Goal: Information Seeking & Learning: Learn about a topic

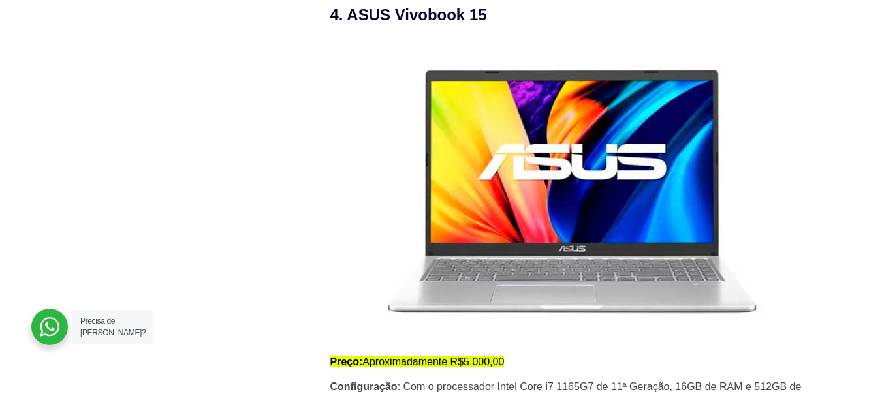
scroll to position [2938, 0]
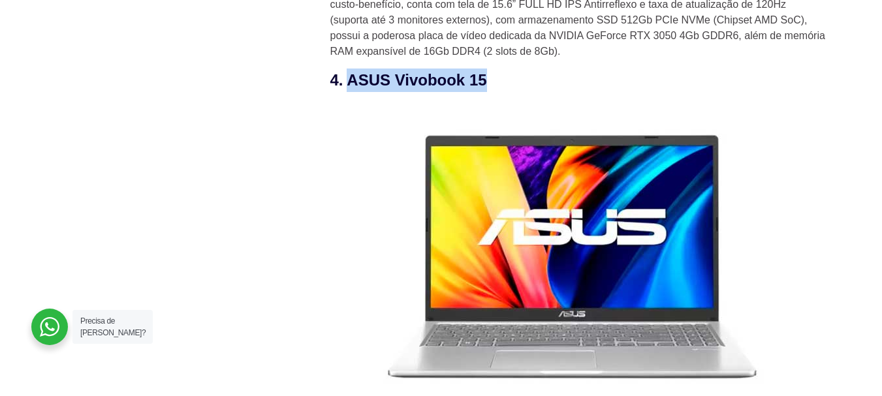
drag, startPoint x: 349, startPoint y: 88, endPoint x: 524, endPoint y: 87, distance: 174.3
click at [524, 87] on h3 "4. ASUS Vivobook 15" at bounding box center [578, 81] width 496 height 24
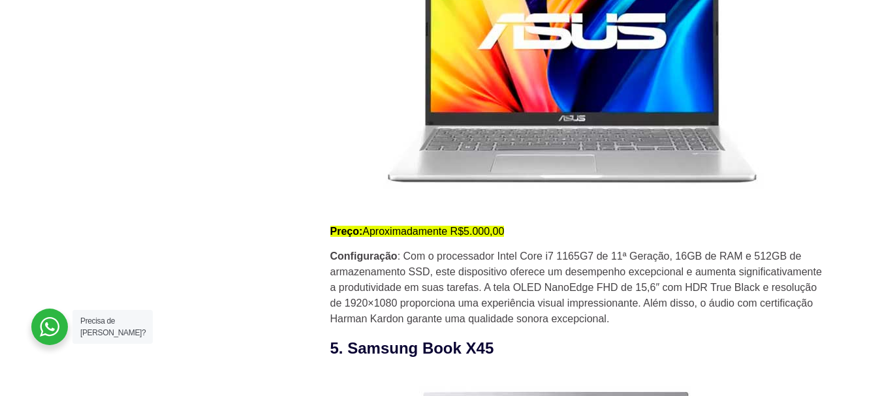
scroll to position [3264, 0]
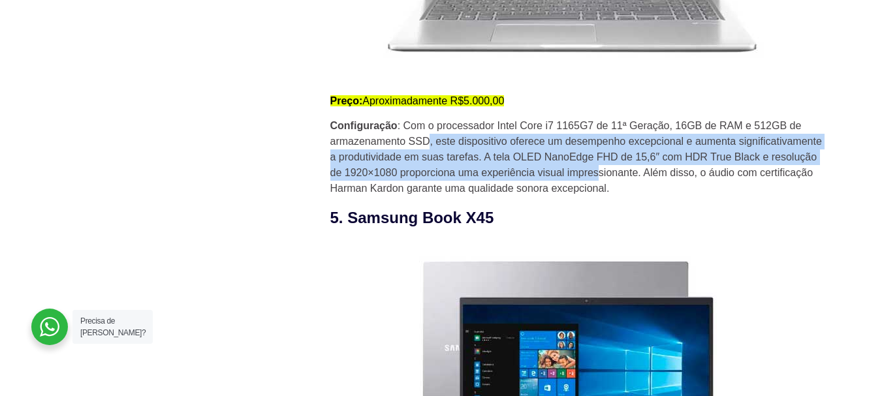
drag, startPoint x: 429, startPoint y: 150, endPoint x: 597, endPoint y: 175, distance: 170.4
click at [597, 175] on p "Configuração : Com o processador Intel Core i7 1165G7 de 11ª Geração, 16GB de R…" at bounding box center [578, 157] width 496 height 78
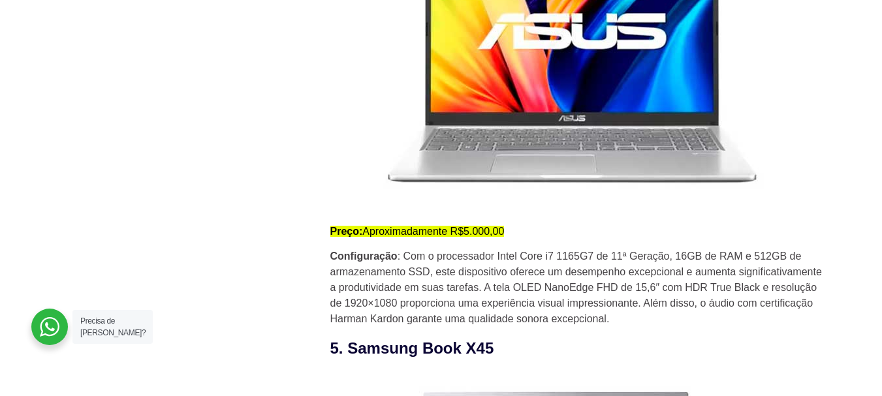
scroll to position [3199, 0]
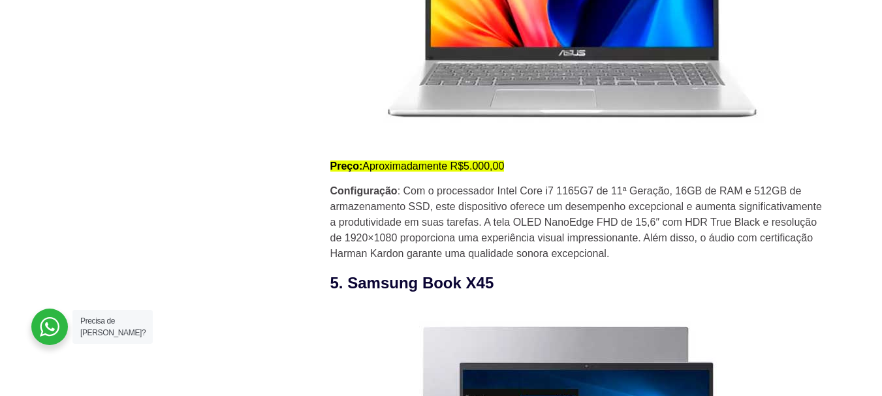
click at [403, 211] on p "Configuração : Com o processador Intel Core i7 1165G7 de 11ª Geração, 16GB de R…" at bounding box center [578, 222] width 496 height 78
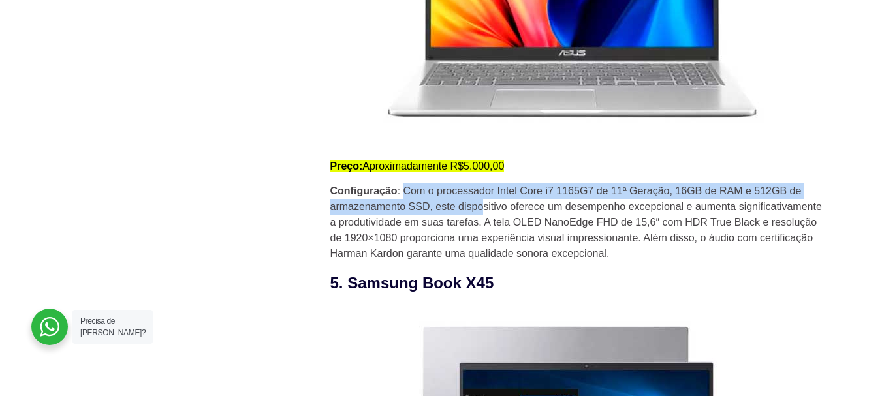
drag, startPoint x: 403, startPoint y: 203, endPoint x: 484, endPoint y: 210, distance: 80.6
click at [484, 210] on p "Configuração : Com o processador Intel Core i7 1165G7 de 11ª Geração, 16GB de R…" at bounding box center [578, 222] width 496 height 78
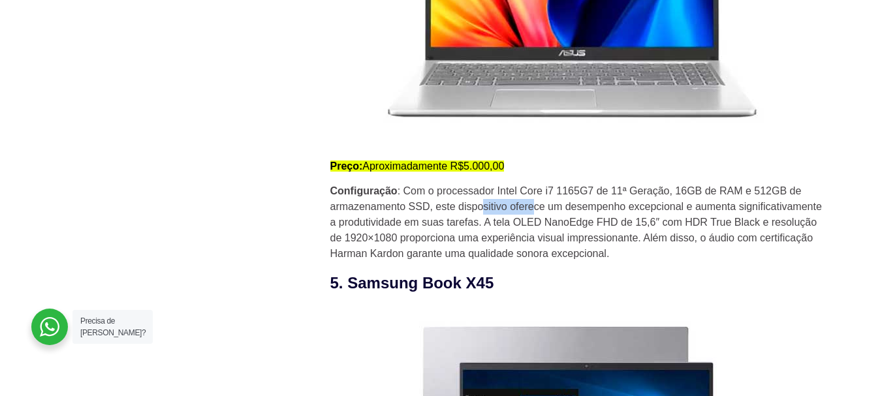
drag, startPoint x: 484, startPoint y: 210, endPoint x: 533, endPoint y: 207, distance: 49.7
click at [533, 207] on p "Configuração : Com o processador Intel Core i7 1165G7 de 11ª Geração, 16GB de R…" at bounding box center [578, 222] width 496 height 78
click at [521, 207] on p "Configuração : Com o processador Intel Core i7 1165G7 de 11ª Geração, 16GB de R…" at bounding box center [578, 222] width 496 height 78
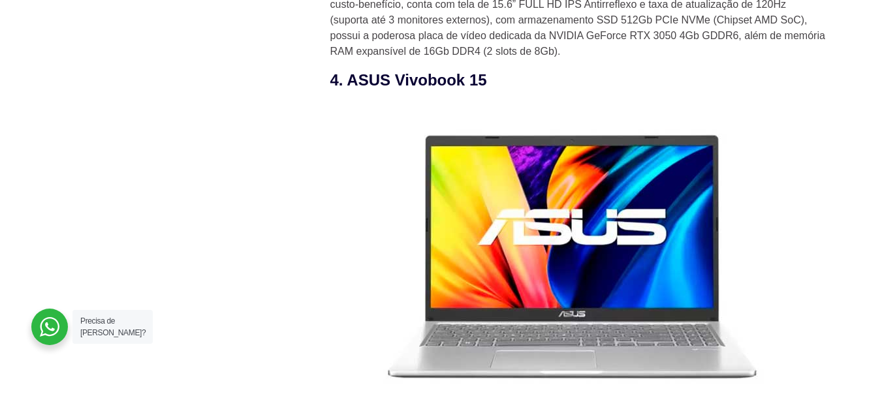
scroll to position [2873, 0]
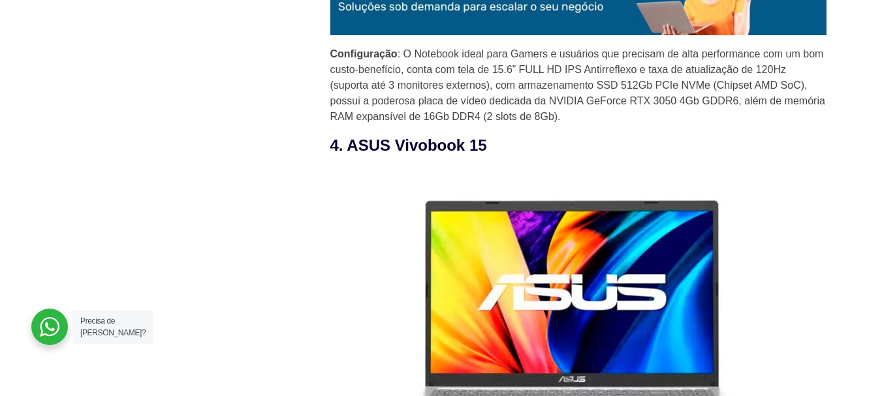
click at [430, 151] on h3 "4. ASUS Vivobook 15" at bounding box center [578, 146] width 496 height 24
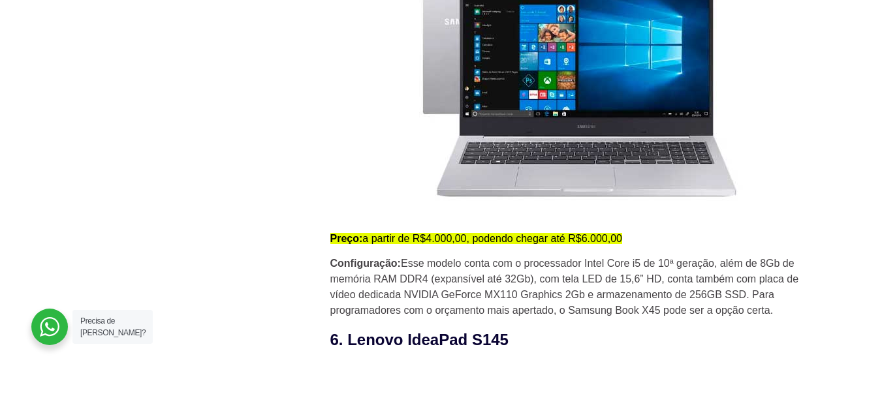
scroll to position [3656, 0]
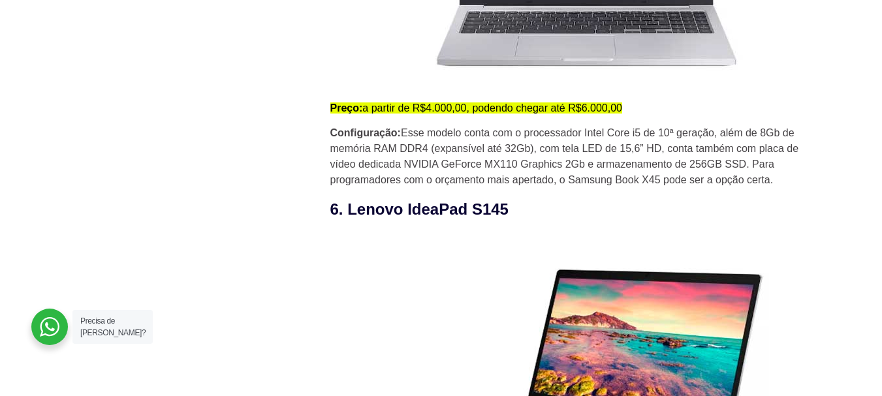
click at [458, 205] on h3 "6. Lenovo IdeaPad S145" at bounding box center [578, 210] width 496 height 24
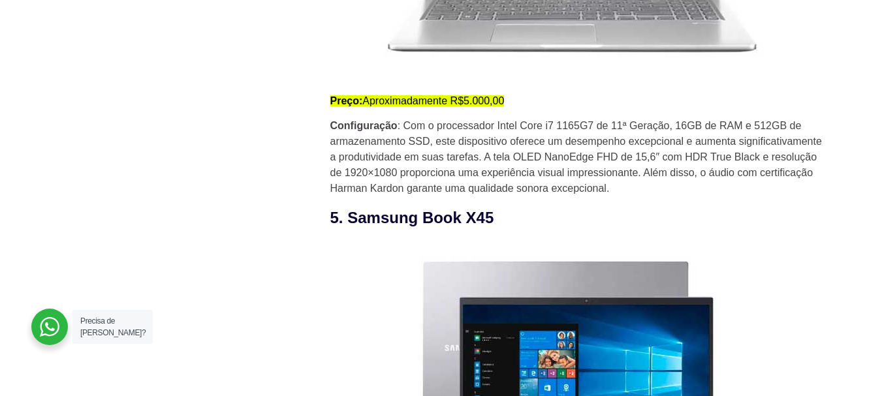
scroll to position [3199, 0]
